Goal: Information Seeking & Learning: Learn about a topic

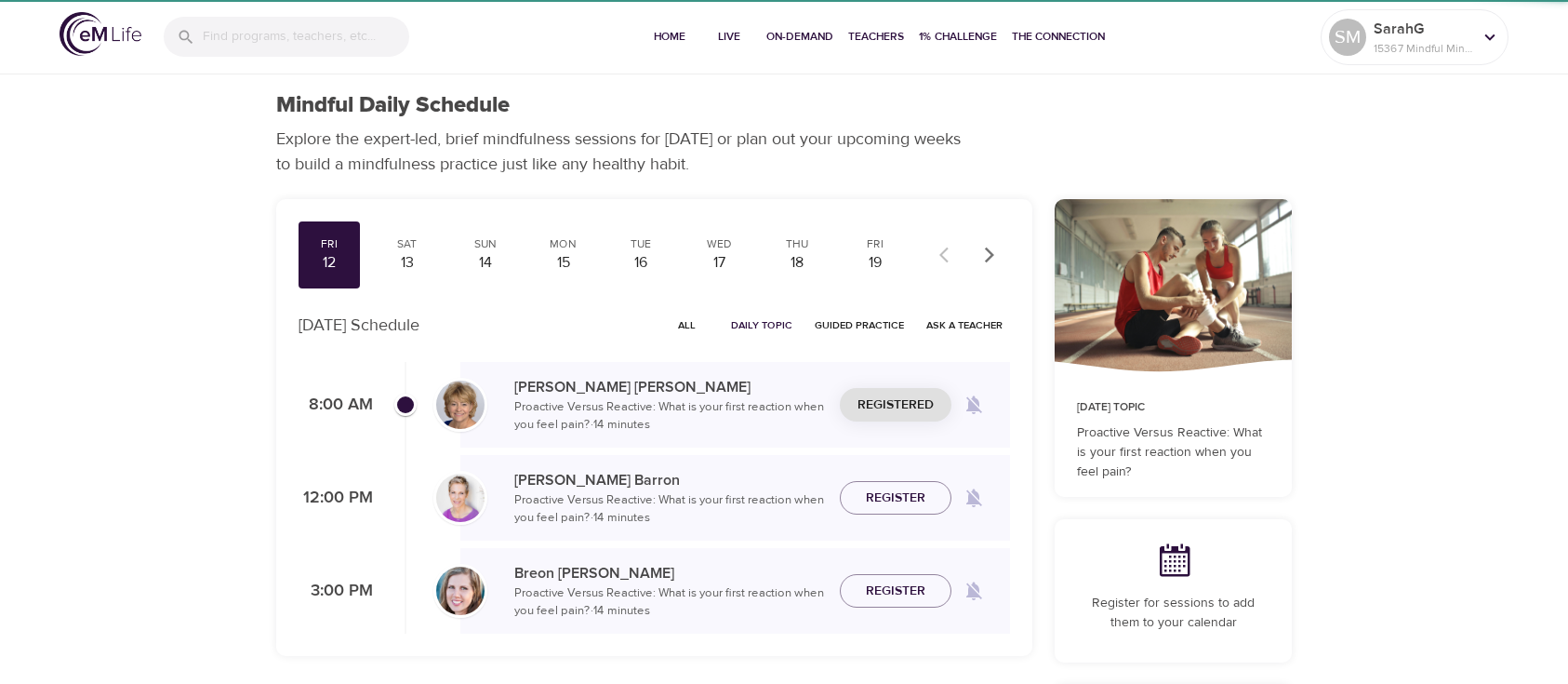
checkbox input "true"
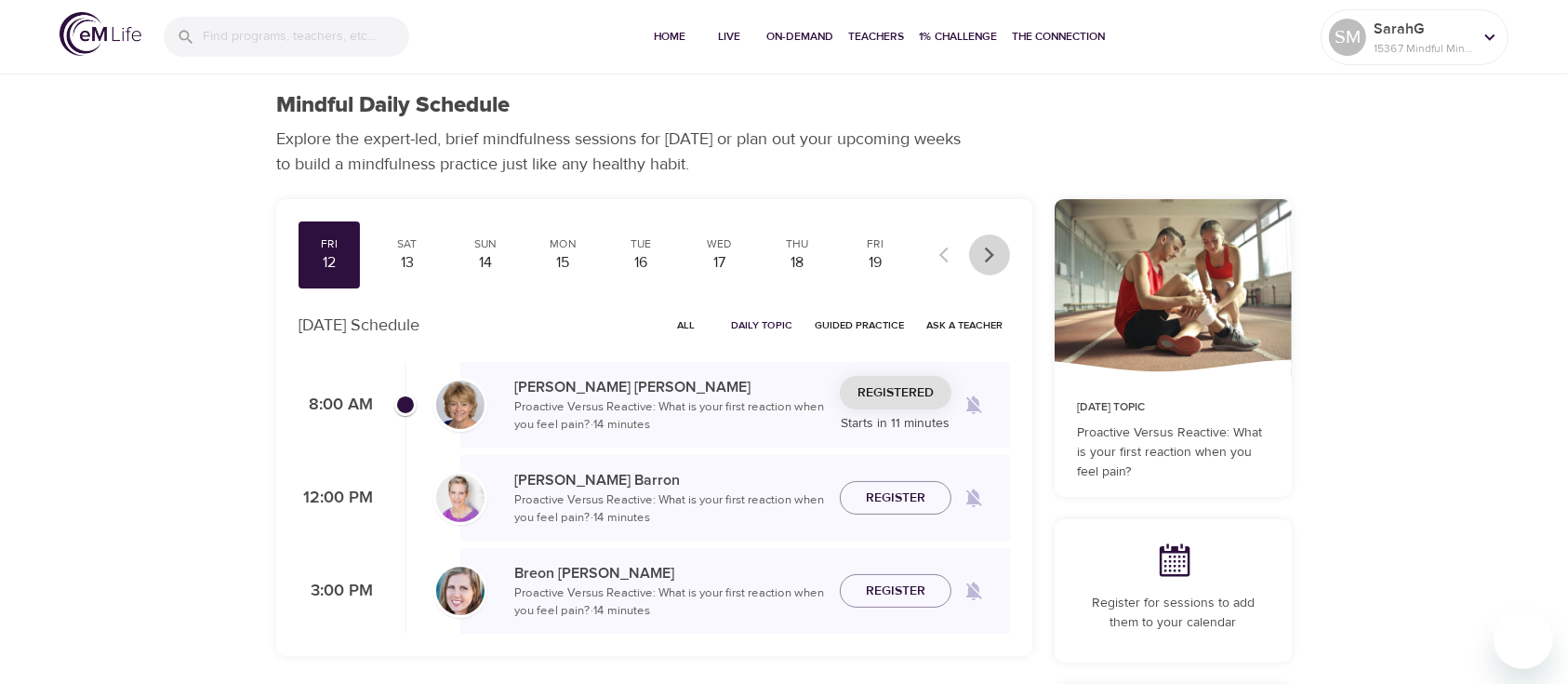
click at [993, 246] on icon "button" at bounding box center [989, 255] width 19 height 19
click at [988, 257] on icon "button" at bounding box center [989, 255] width 19 height 19
click at [988, 254] on icon "button" at bounding box center [989, 255] width 19 height 19
click at [988, 254] on div at bounding box center [969, 255] width 82 height 41
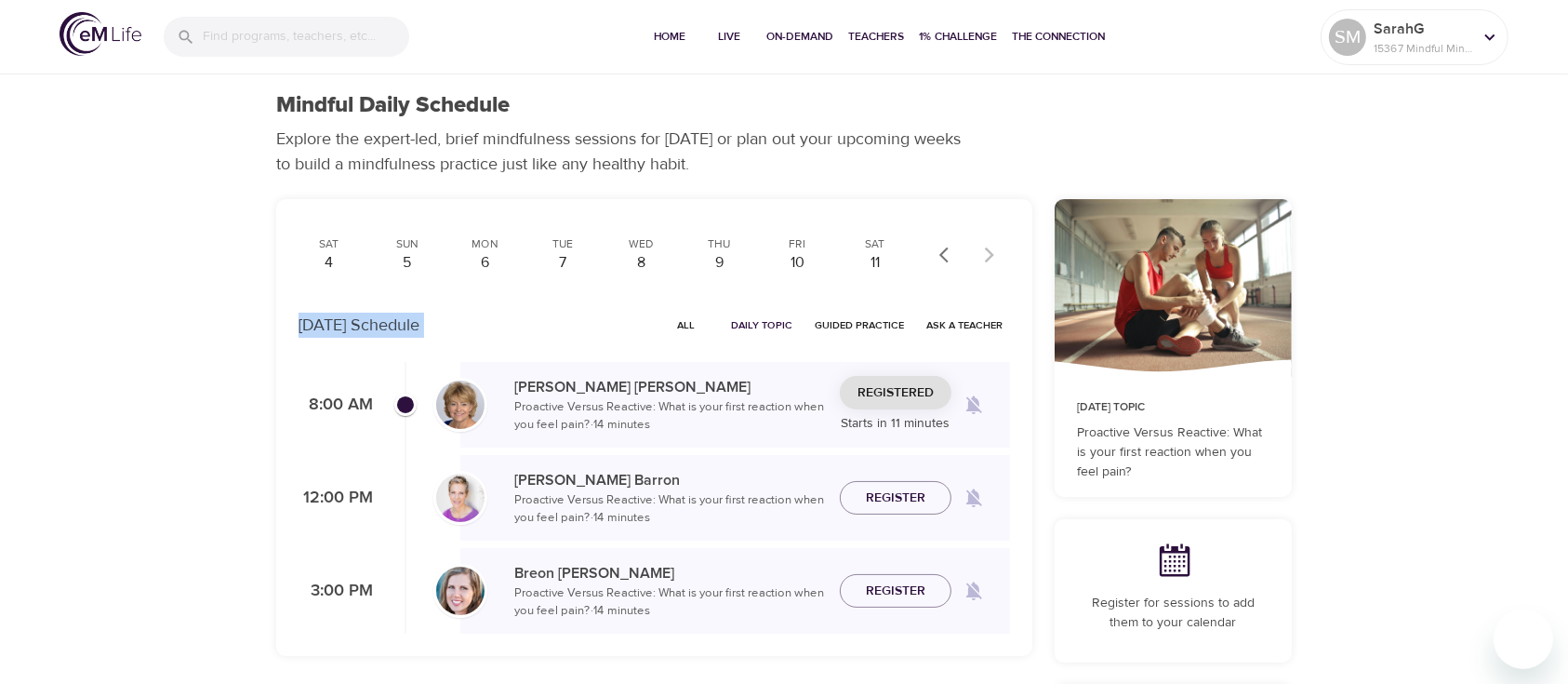
click at [944, 260] on icon "button" at bounding box center [948, 255] width 19 height 19
click at [945, 253] on icon "button" at bounding box center [948, 255] width 19 height 19
click at [722, 259] on div "1" at bounding box center [718, 263] width 47 height 22
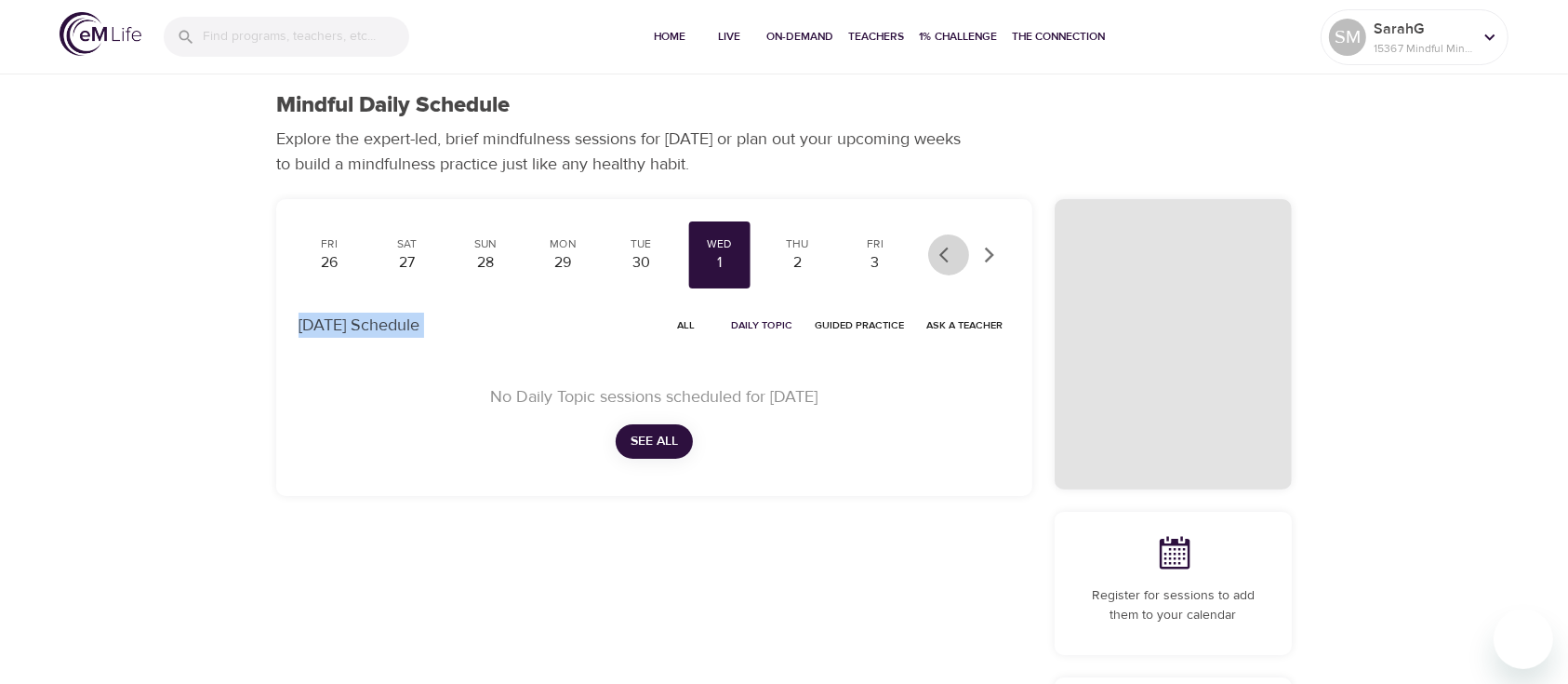
click at [941, 263] on icon "button" at bounding box center [948, 255] width 19 height 19
click at [941, 264] on icon "button" at bounding box center [948, 255] width 19 height 19
click at [941, 264] on div at bounding box center [969, 255] width 82 height 41
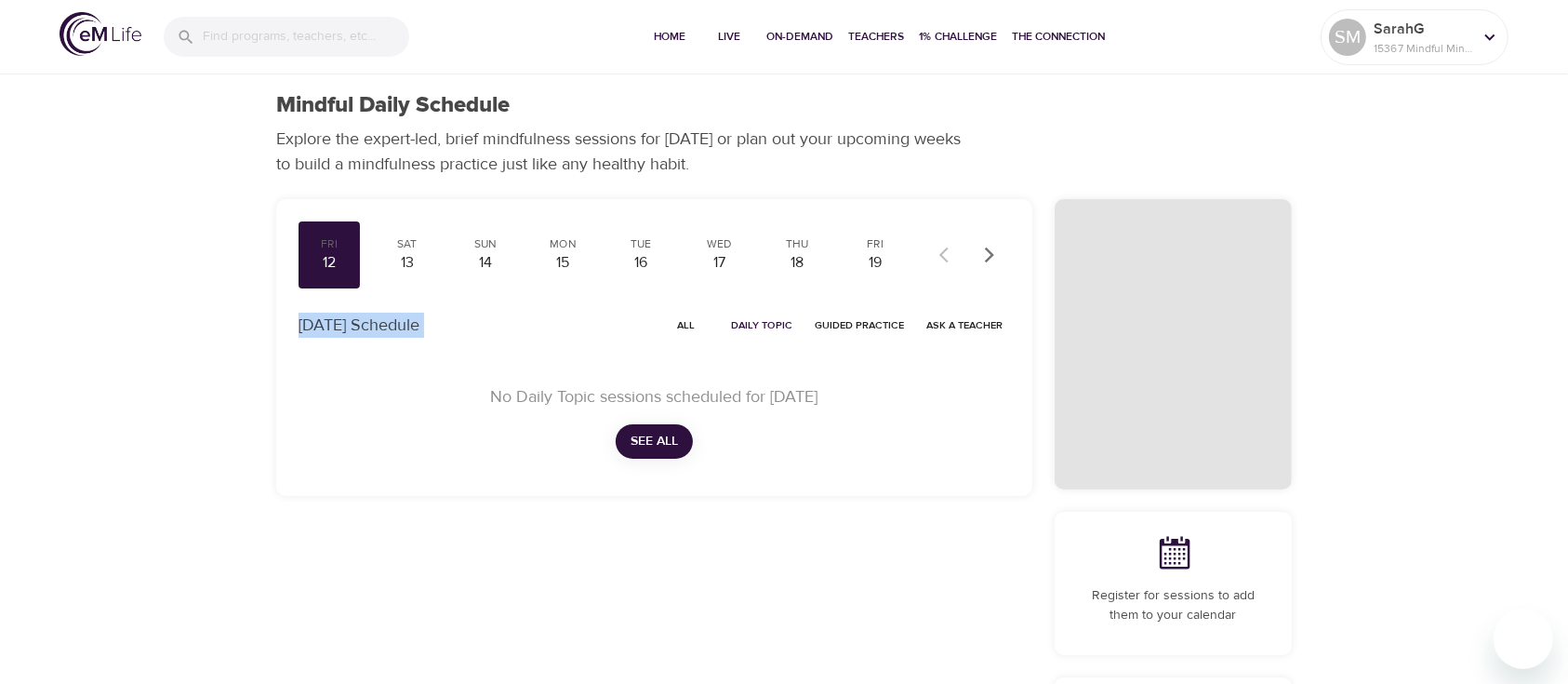
click at [941, 264] on div at bounding box center [969, 255] width 82 height 41
click at [329, 257] on div "12" at bounding box center [329, 263] width 47 height 22
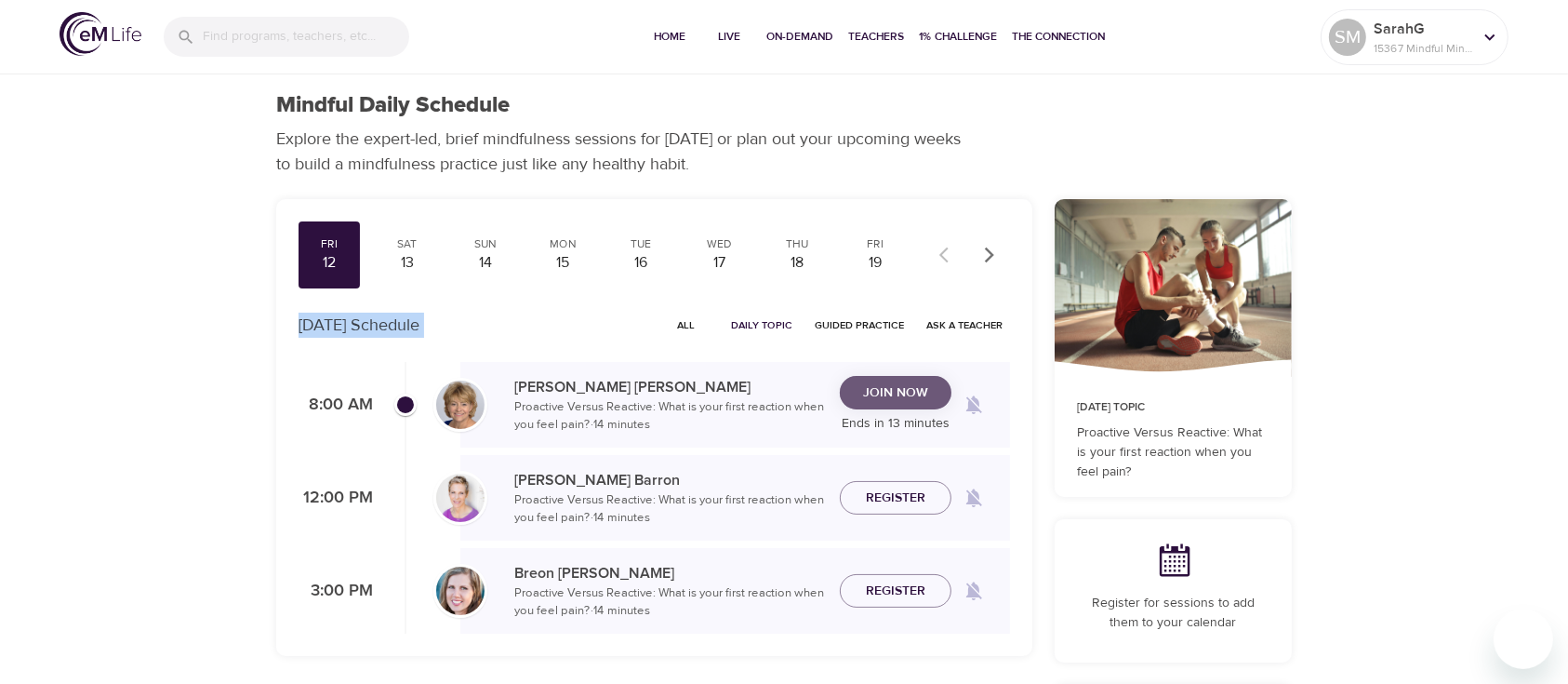
click at [894, 395] on span "Join Now" at bounding box center [895, 392] width 65 height 23
